Goal: Information Seeking & Learning: Learn about a topic

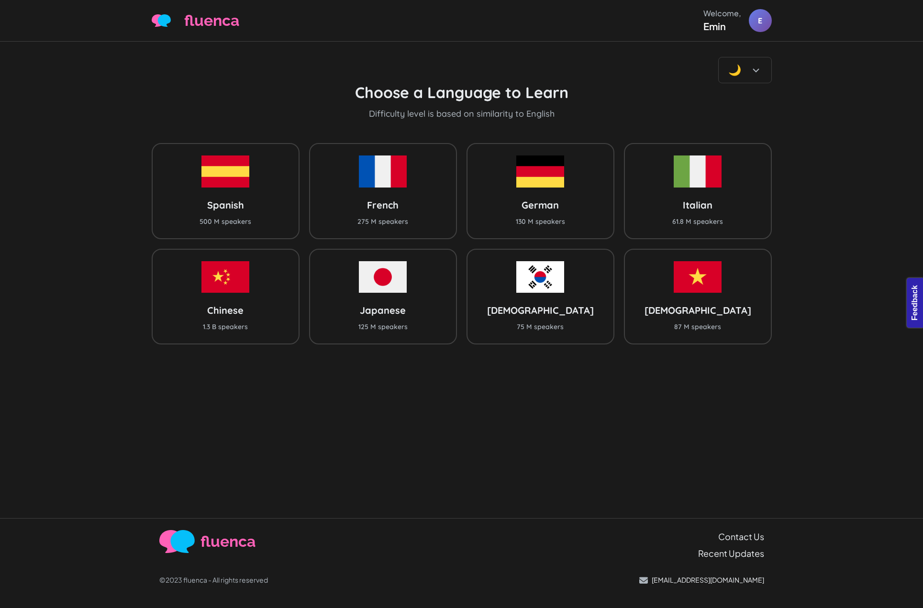
click at [801, 121] on div "🌙 Choose a Language to Learn Difficulty level is based on similarity to English…" at bounding box center [461, 280] width 923 height 477
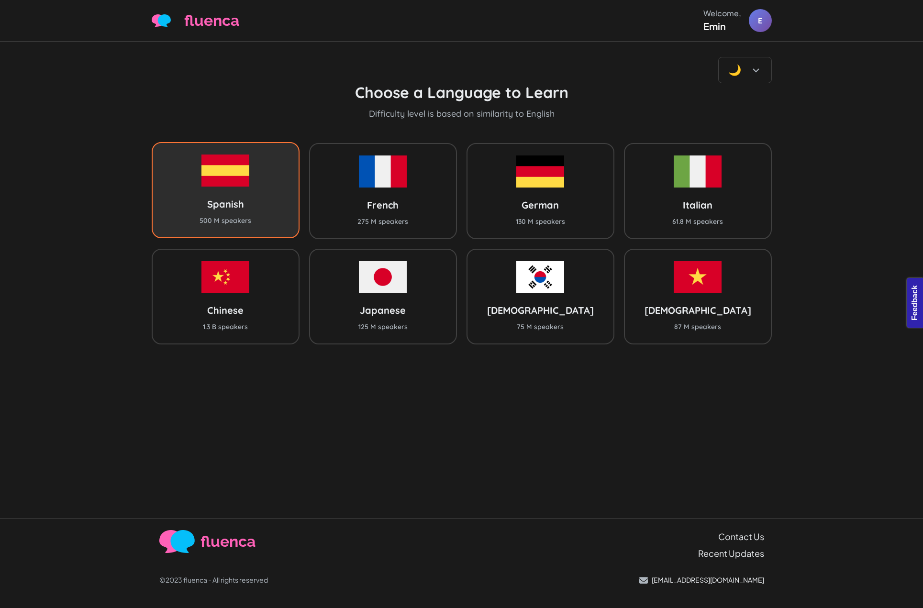
click at [259, 187] on div "Spanish 500 M speakers" at bounding box center [226, 190] width 148 height 96
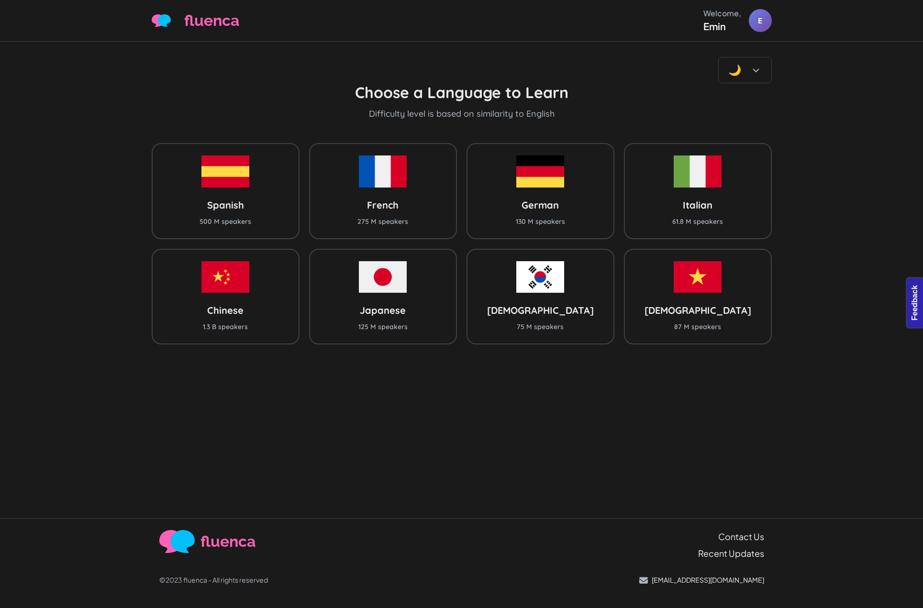
click at [826, 92] on div "🌙 Choose a Language to Learn Difficulty level is based on similarity to English…" at bounding box center [461, 280] width 923 height 477
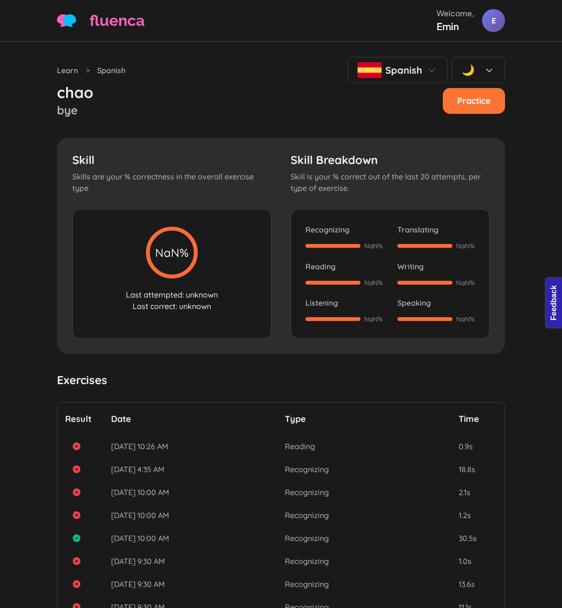
click at [497, 172] on div "Skill Skills are your % correctness in the overall exercise type NaN% Last atte…" at bounding box center [281, 246] width 448 height 216
click at [550, 178] on div "Learn > Spanish Spanish 🌙 chao bye Practice Skill Skills are your % correctness…" at bounding box center [281, 375] width 562 height 666
click at [535, 147] on div "Learn > Spanish Spanish 🌙 chao bye Practice Skill Skills are your % correctness…" at bounding box center [281, 375] width 562 height 666
click at [481, 59] on div "🌙" at bounding box center [478, 70] width 54 height 26
click at [483, 86] on div "☀️ Light" at bounding box center [478, 98] width 53 height 25
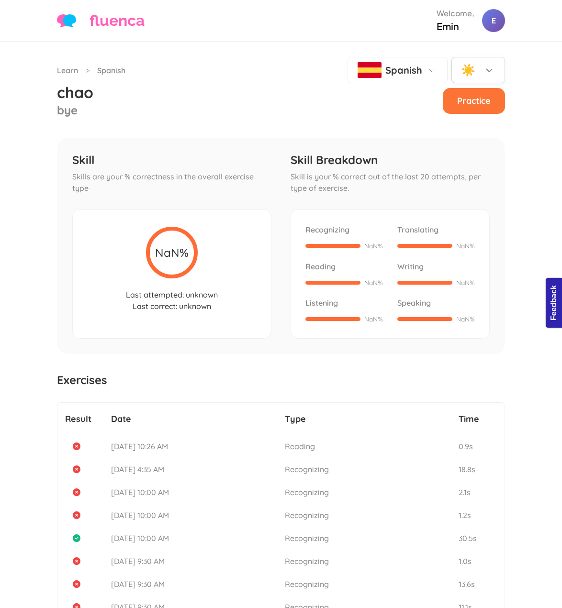
click at [475, 66] on div "☀️" at bounding box center [468, 69] width 14 height 17
click at [478, 119] on span "Dark" at bounding box center [481, 123] width 15 height 10
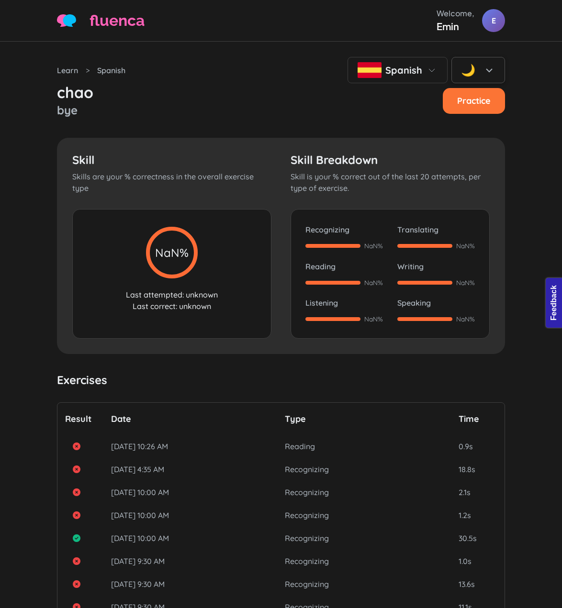
click at [472, 66] on div "🌙" at bounding box center [468, 69] width 14 height 17
click at [475, 101] on span "Light" at bounding box center [482, 98] width 16 height 10
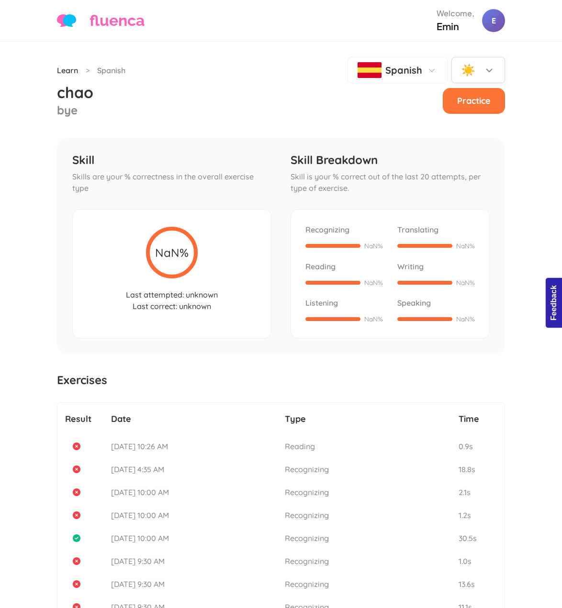
click at [61, 71] on link "Learn" at bounding box center [67, 70] width 21 height 11
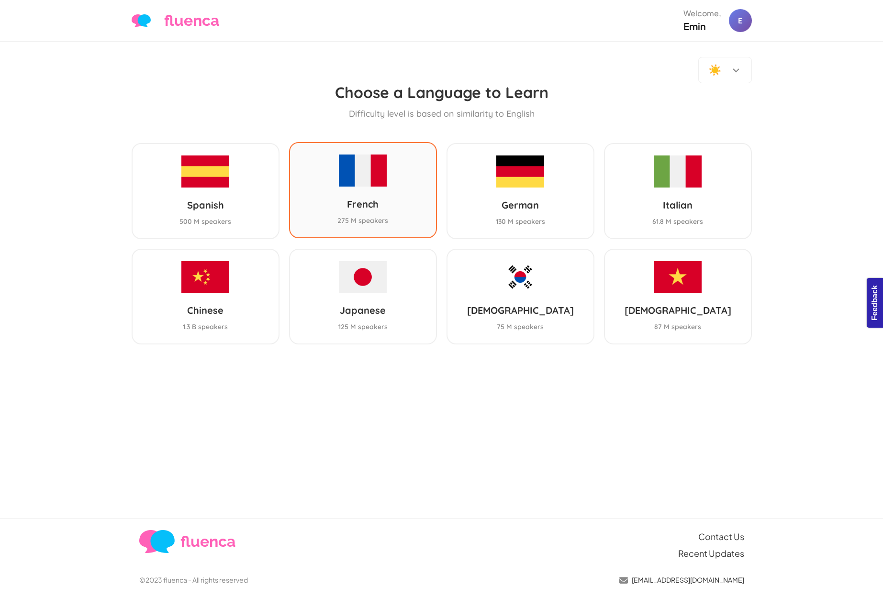
click at [402, 167] on div "French 275 M speakers" at bounding box center [363, 190] width 148 height 96
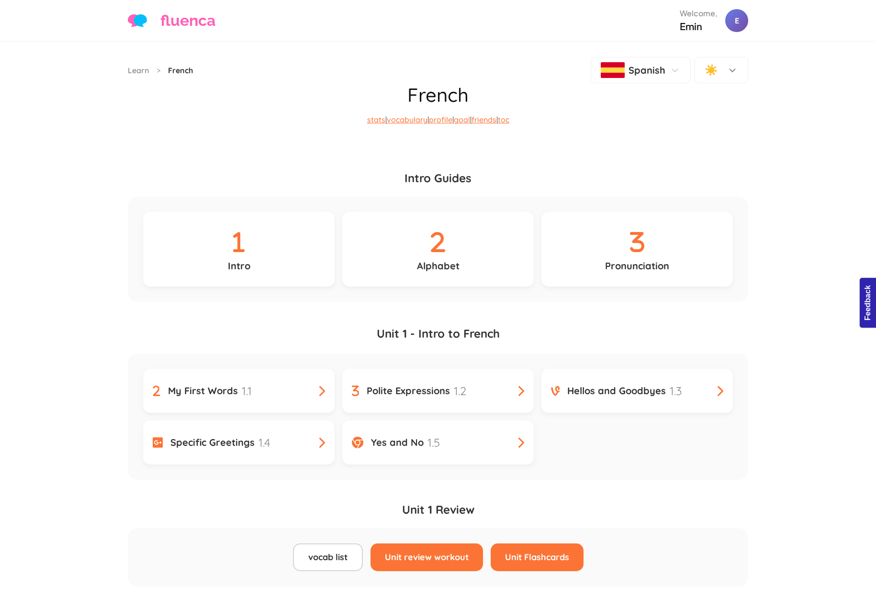
click at [593, 103] on h1 "French" at bounding box center [438, 94] width 620 height 23
click at [709, 67] on div "☀️" at bounding box center [711, 69] width 14 height 17
click at [714, 118] on div "🌙" at bounding box center [707, 123] width 11 height 14
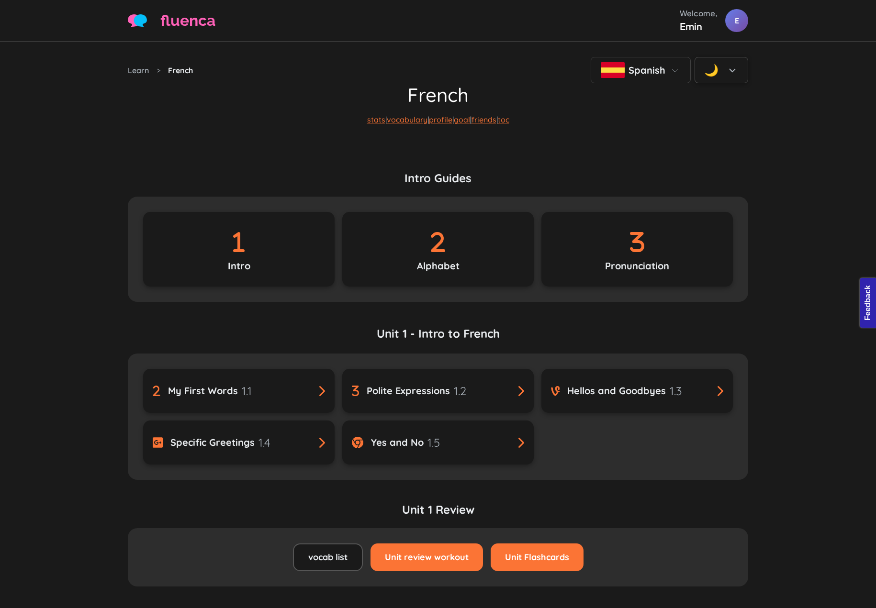
drag, startPoint x: 643, startPoint y: 126, endPoint x: 622, endPoint y: 131, distance: 22.0
click at [643, 127] on p "stats | vocabulary | profile | goal | friends | toc" at bounding box center [438, 127] width 620 height 42
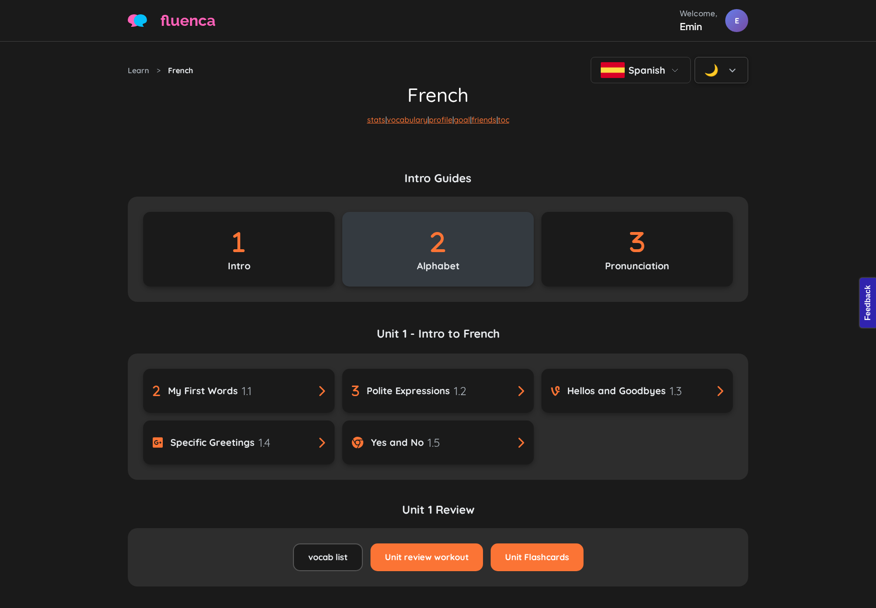
click at [422, 254] on icon at bounding box center [438, 242] width 42 height 34
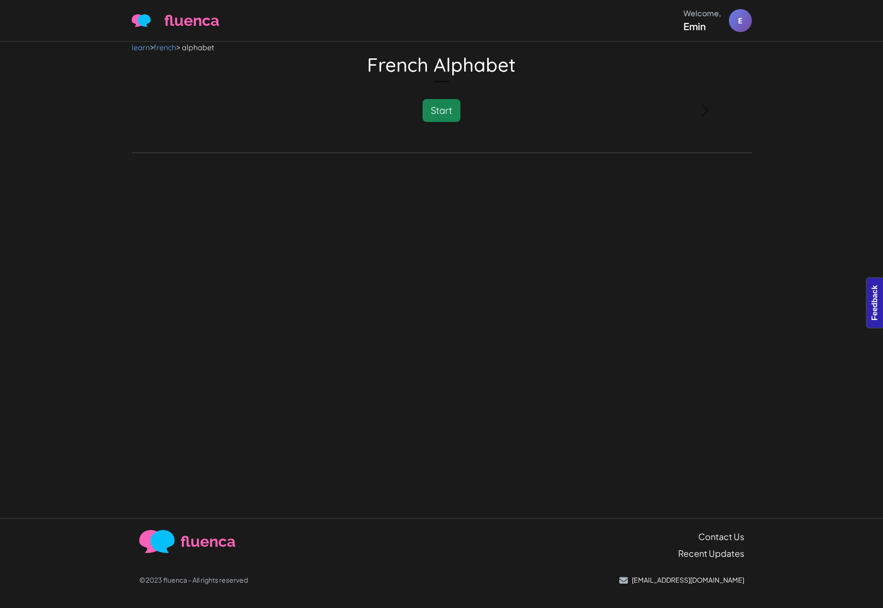
drag, startPoint x: 506, startPoint y: 81, endPoint x: 509, endPoint y: 75, distance: 6.7
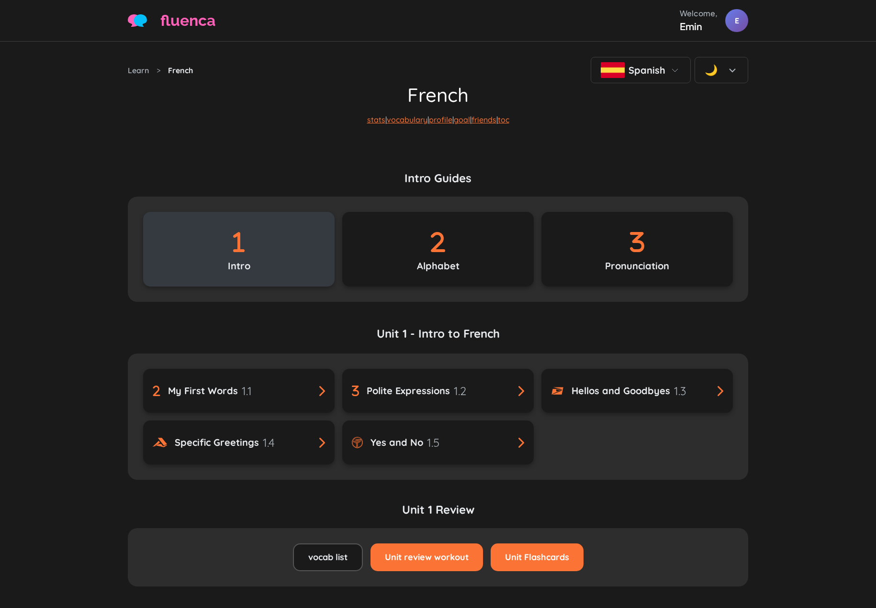
click at [266, 257] on div "Intro" at bounding box center [238, 249] width 191 height 75
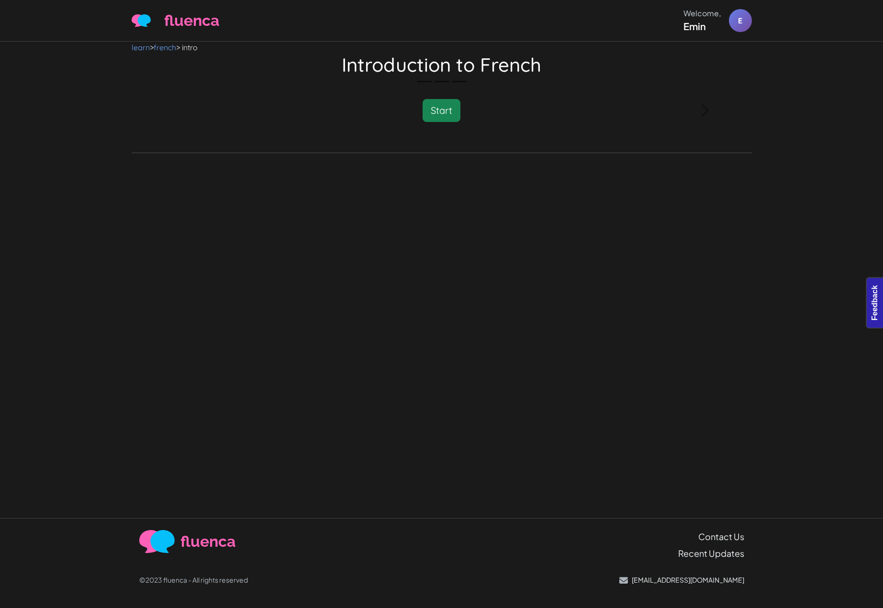
drag, startPoint x: 0, startPoint y: 0, endPoint x: 282, endPoint y: 143, distance: 316.6
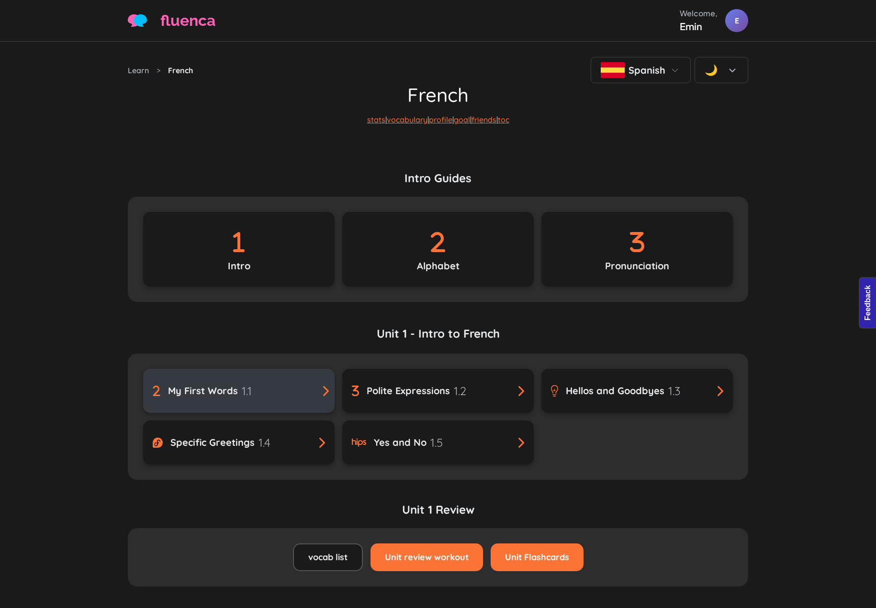
click at [280, 393] on div "My First Words 1.1" at bounding box center [239, 390] width 172 height 17
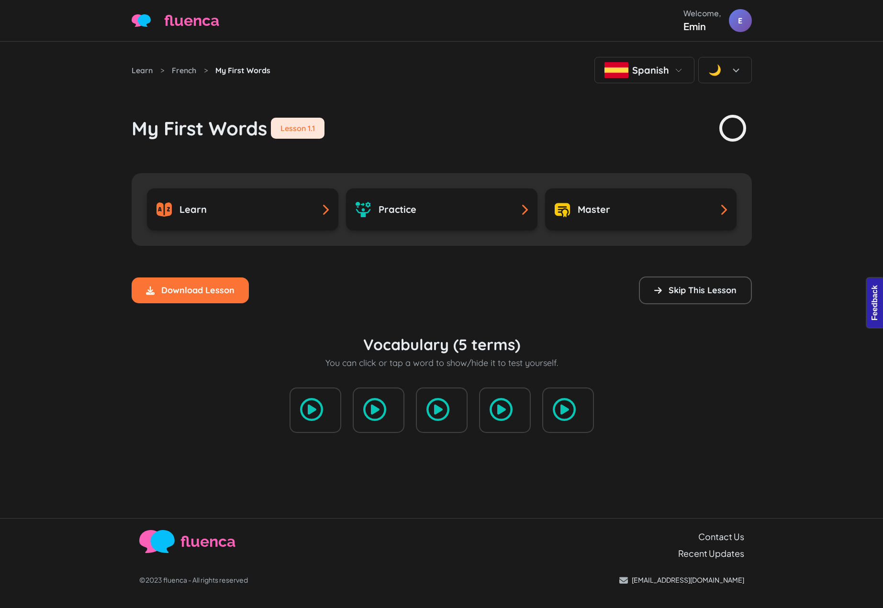
click at [303, 128] on div "Lesson 1.1" at bounding box center [298, 128] width 54 height 21
click at [466, 139] on div "My First Words Lesson 1.1" at bounding box center [442, 112] width 620 height 59
click at [535, 103] on div "My First Words Lesson 1.1" at bounding box center [442, 112] width 620 height 59
